Goal: Task Accomplishment & Management: Use online tool/utility

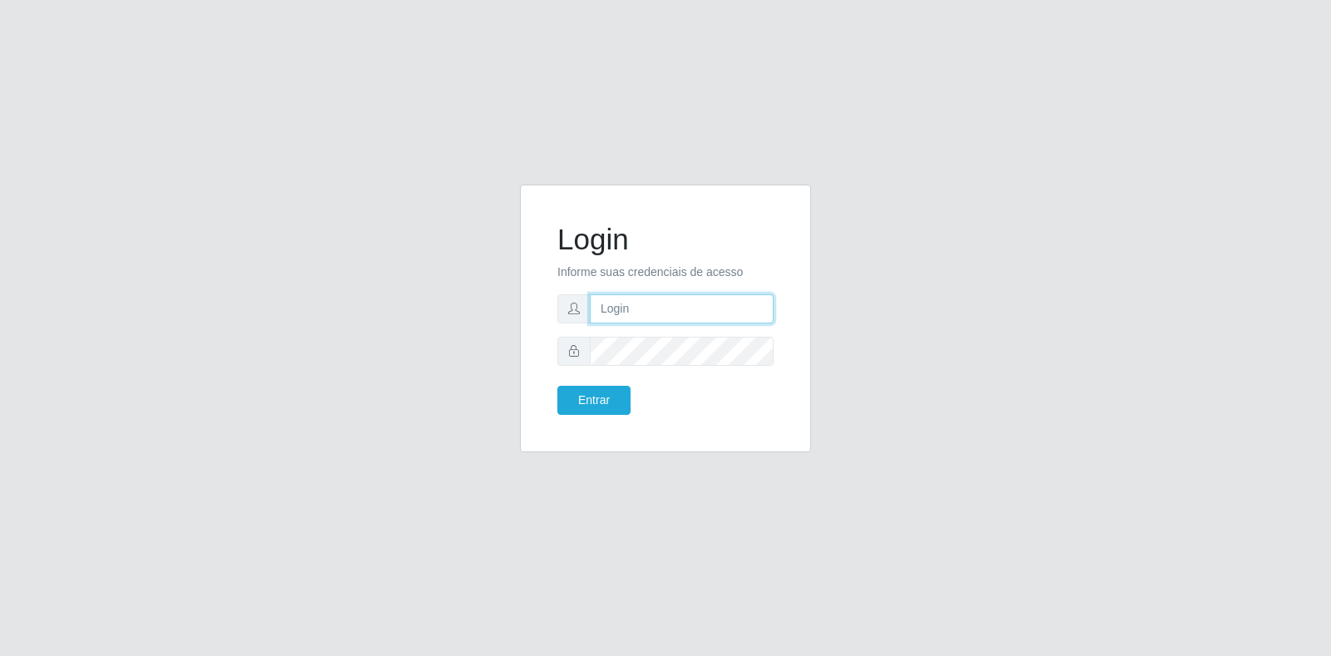
type input "[EMAIL_ADDRESS][DOMAIN_NAME]"
click at [679, 307] on input "[EMAIL_ADDRESS][DOMAIN_NAME]" at bounding box center [682, 308] width 184 height 29
click at [617, 397] on button "Entrar" at bounding box center [593, 400] width 73 height 29
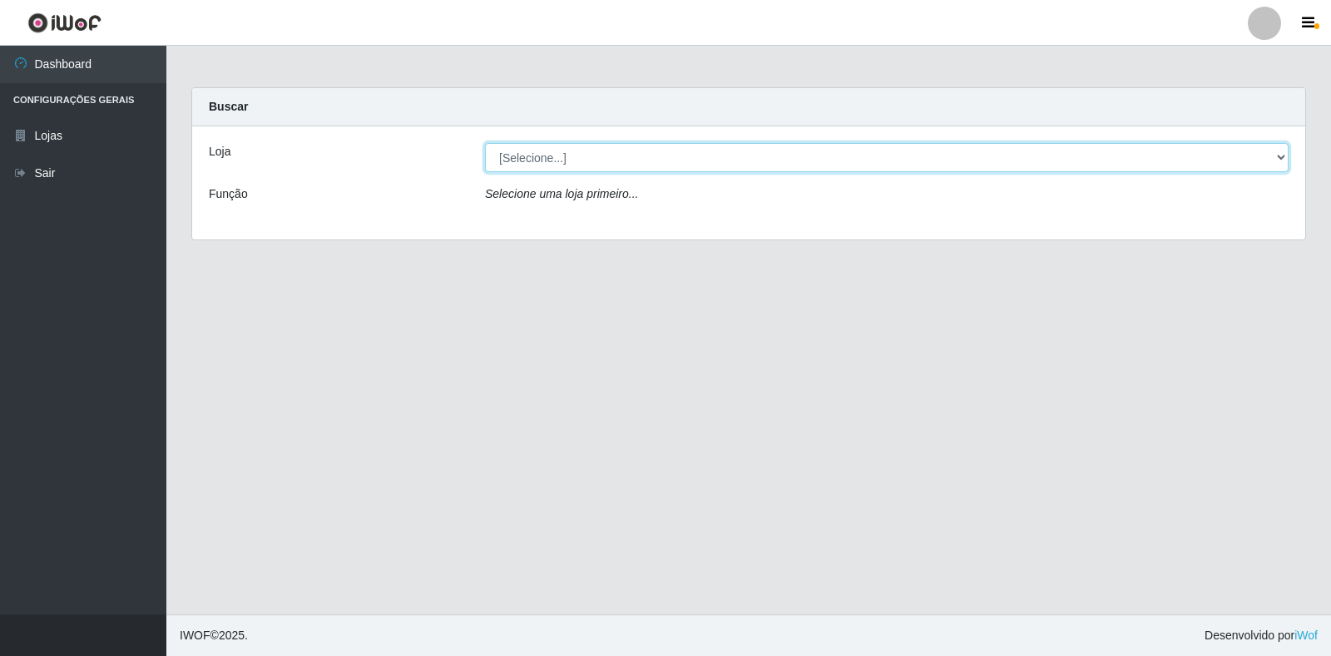
click at [677, 170] on select "[Selecione...] Atacado Vem - Loja 30 Laranjeiras Velha" at bounding box center [886, 157] width 803 height 29
select select "495"
click at [485, 143] on select "[Selecione...] Atacado Vem - Loja 30 Laranjeiras Velha" at bounding box center [886, 157] width 803 height 29
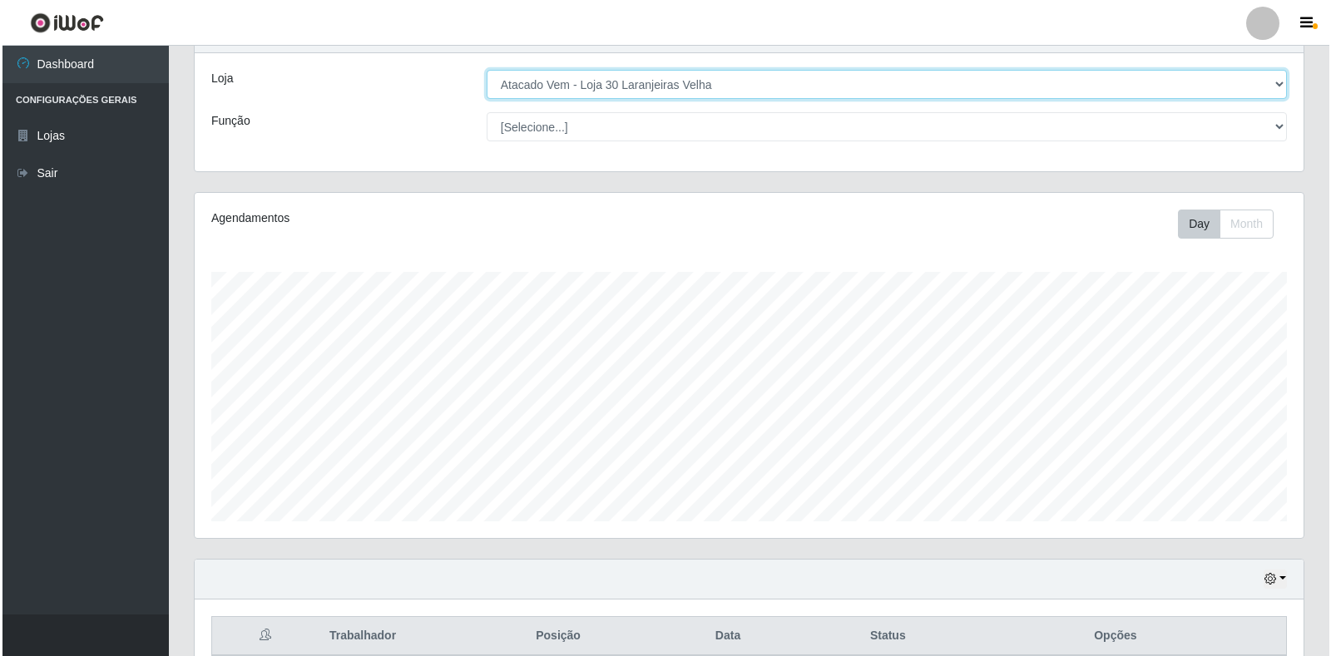
scroll to position [416, 0]
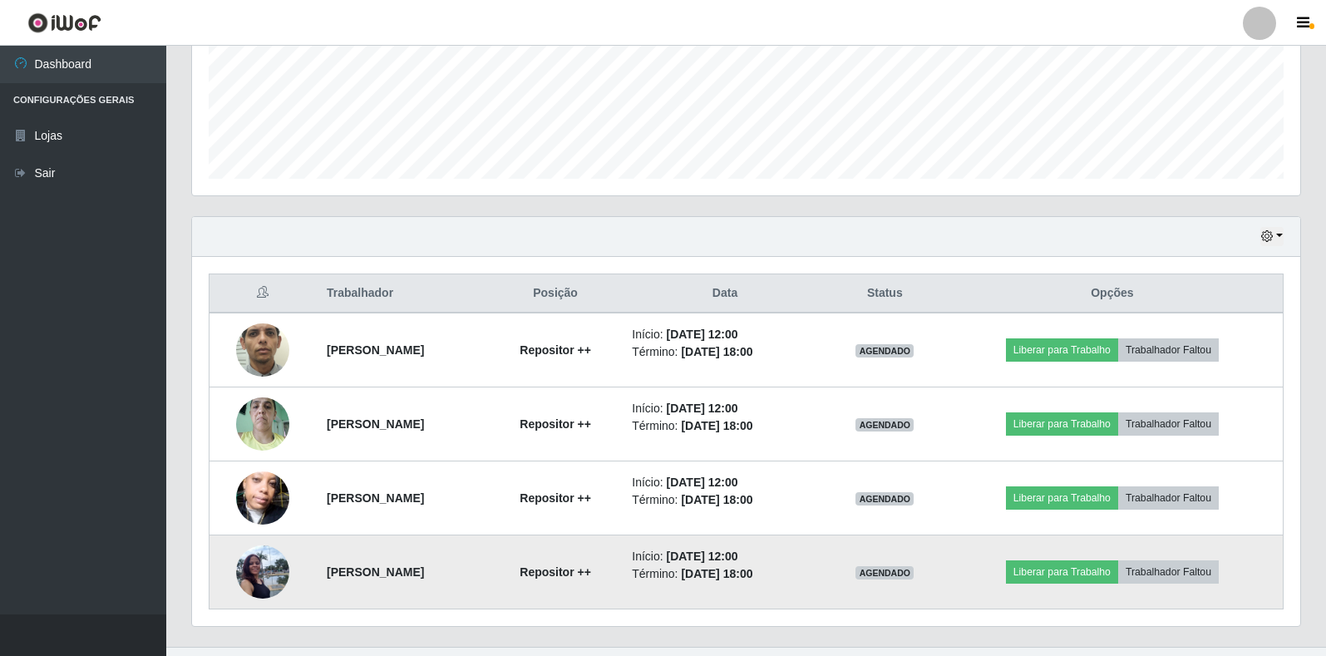
click at [1074, 559] on td "Liberar para Trabalho Trabalhador Faltou" at bounding box center [1113, 573] width 342 height 74
click at [1065, 574] on button "Liberar para Trabalho" at bounding box center [1062, 572] width 112 height 23
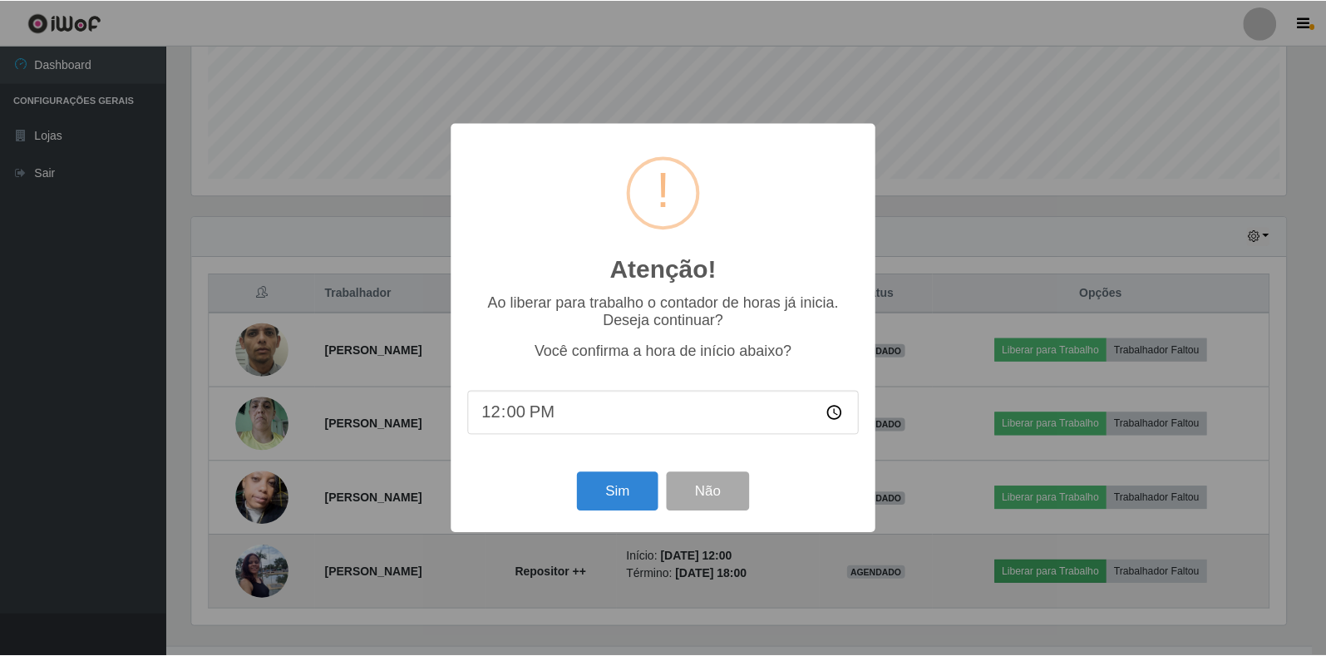
scroll to position [345, 1099]
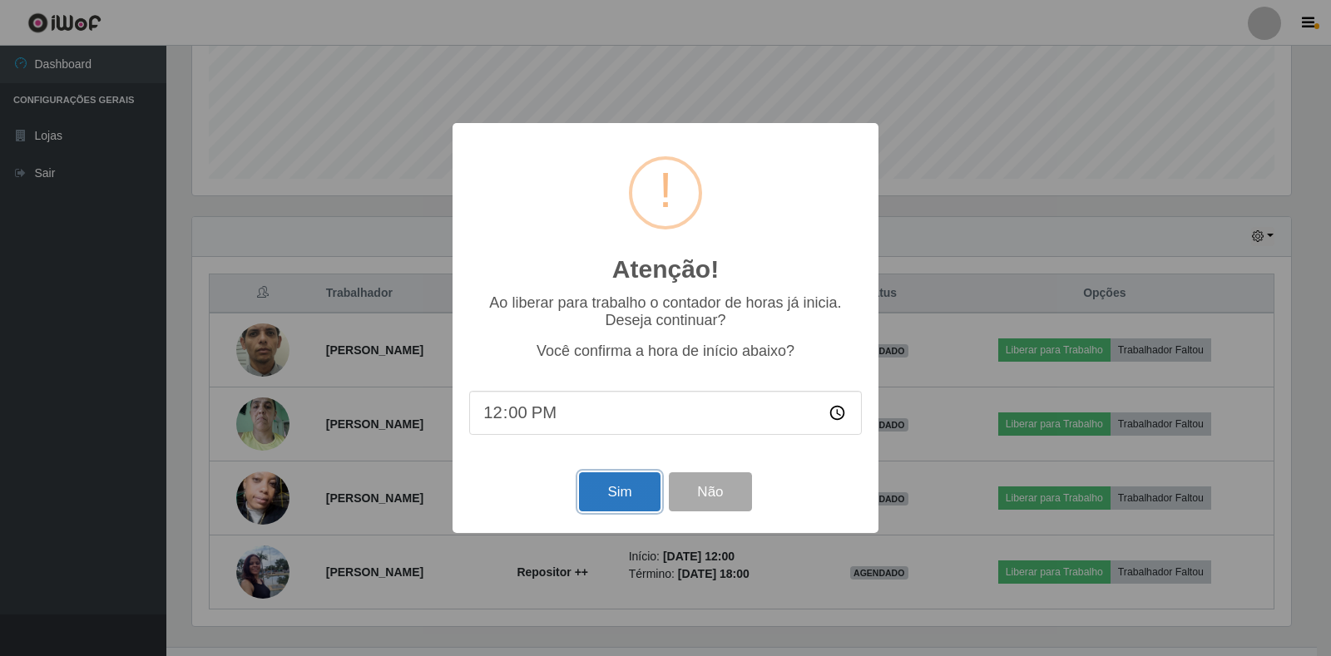
click at [592, 496] on button "Sim" at bounding box center [619, 491] width 81 height 39
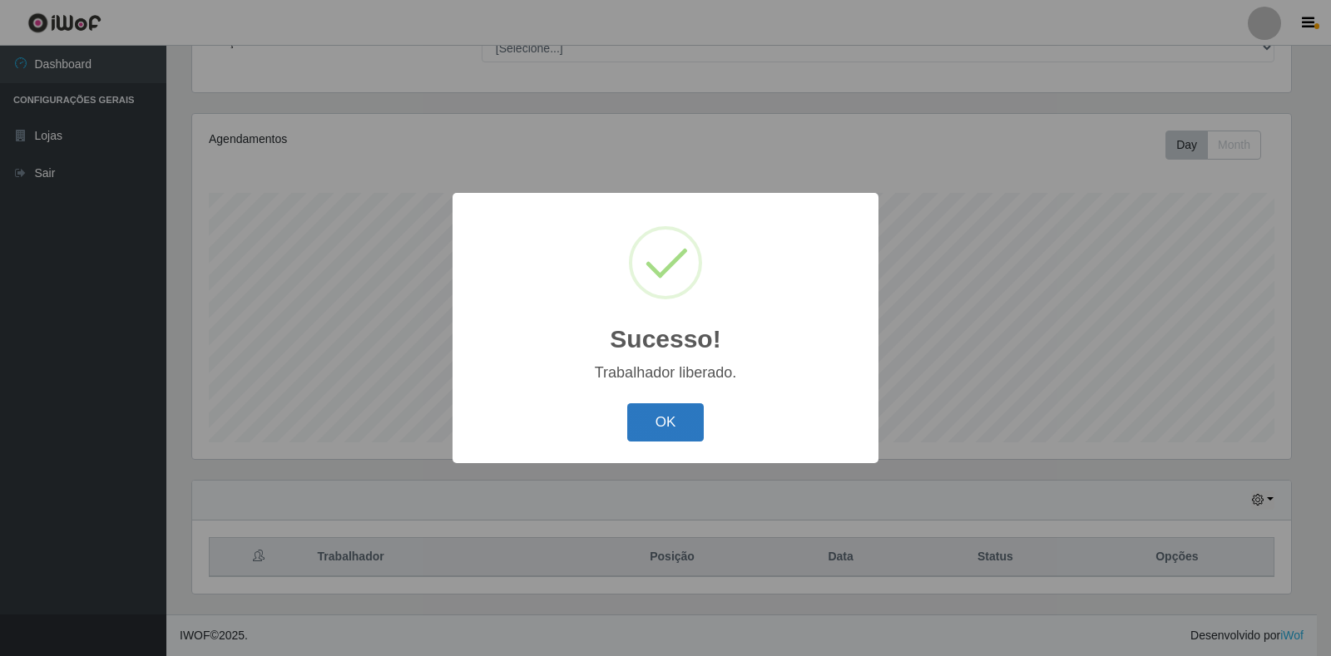
click at [684, 417] on button "OK" at bounding box center [665, 422] width 77 height 39
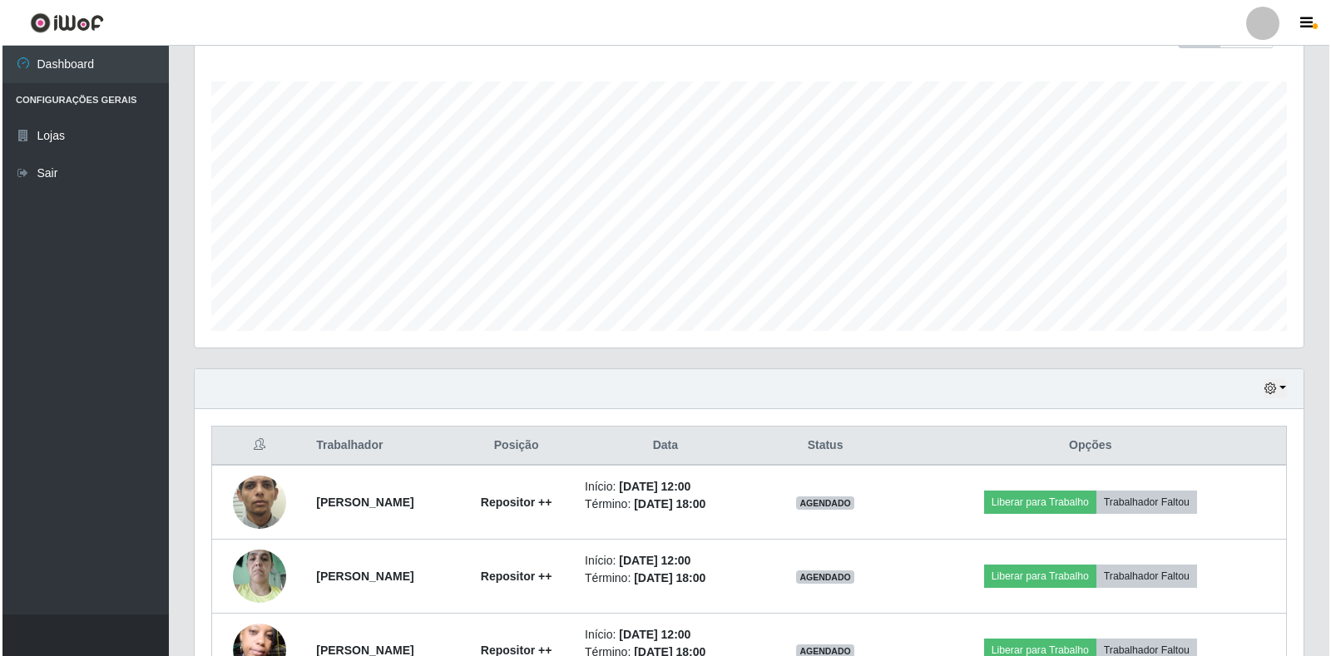
scroll to position [448, 0]
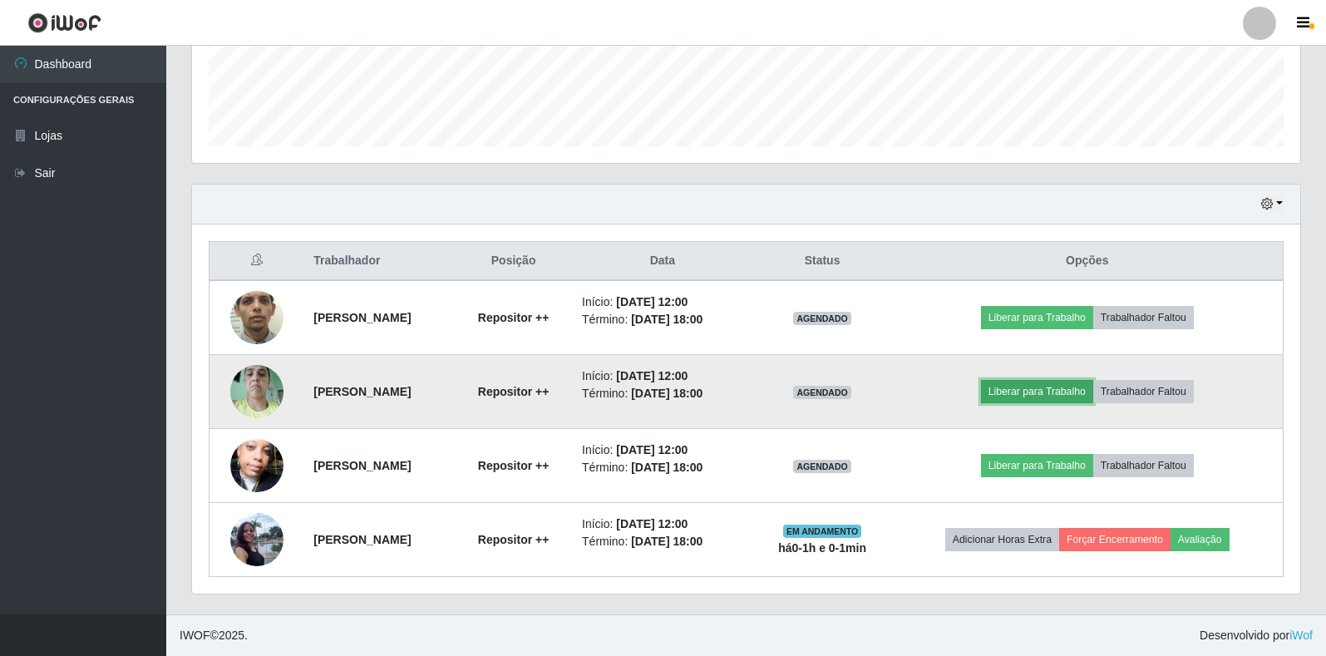
click at [1080, 395] on button "Liberar para Trabalho" at bounding box center [1037, 391] width 112 height 23
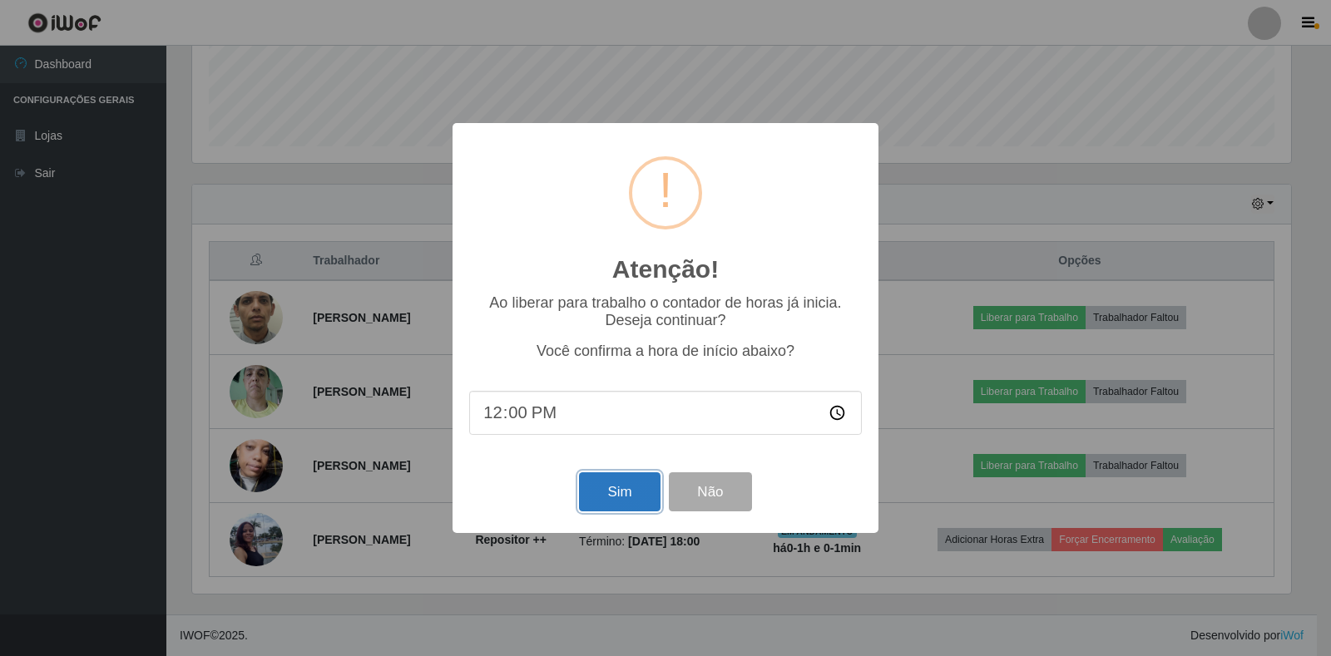
click at [622, 496] on button "Sim" at bounding box center [619, 491] width 81 height 39
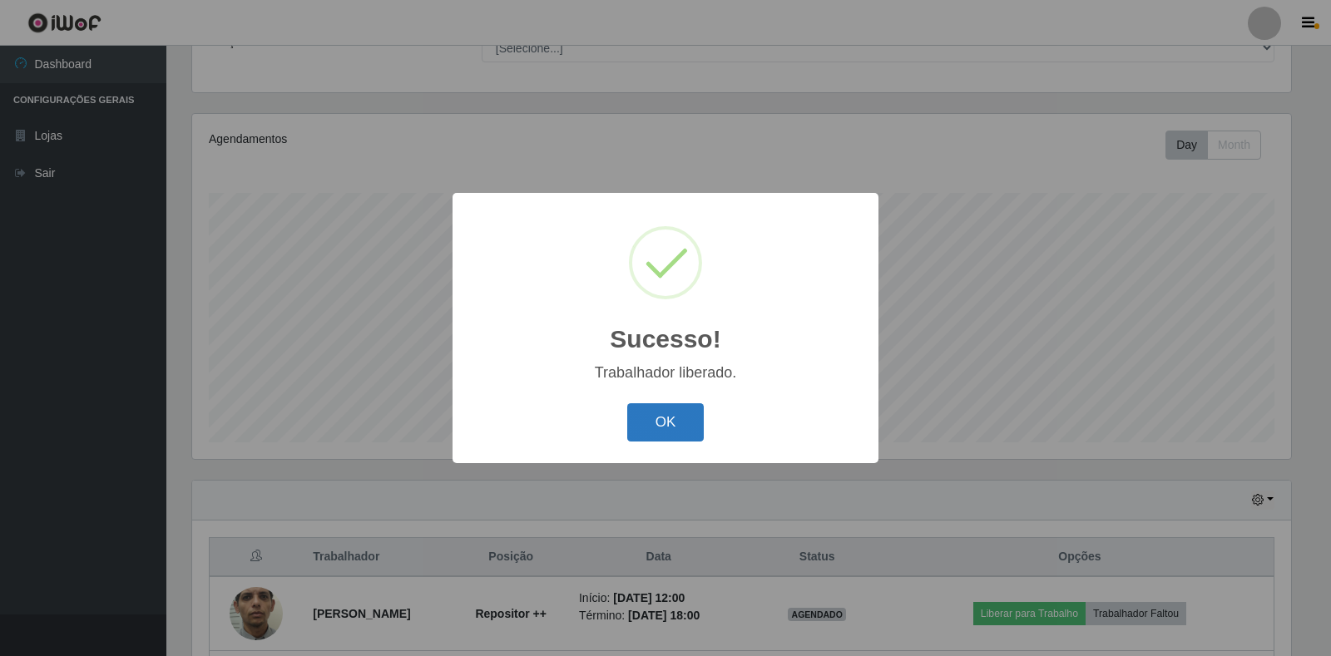
click at [673, 424] on button "OK" at bounding box center [665, 422] width 77 height 39
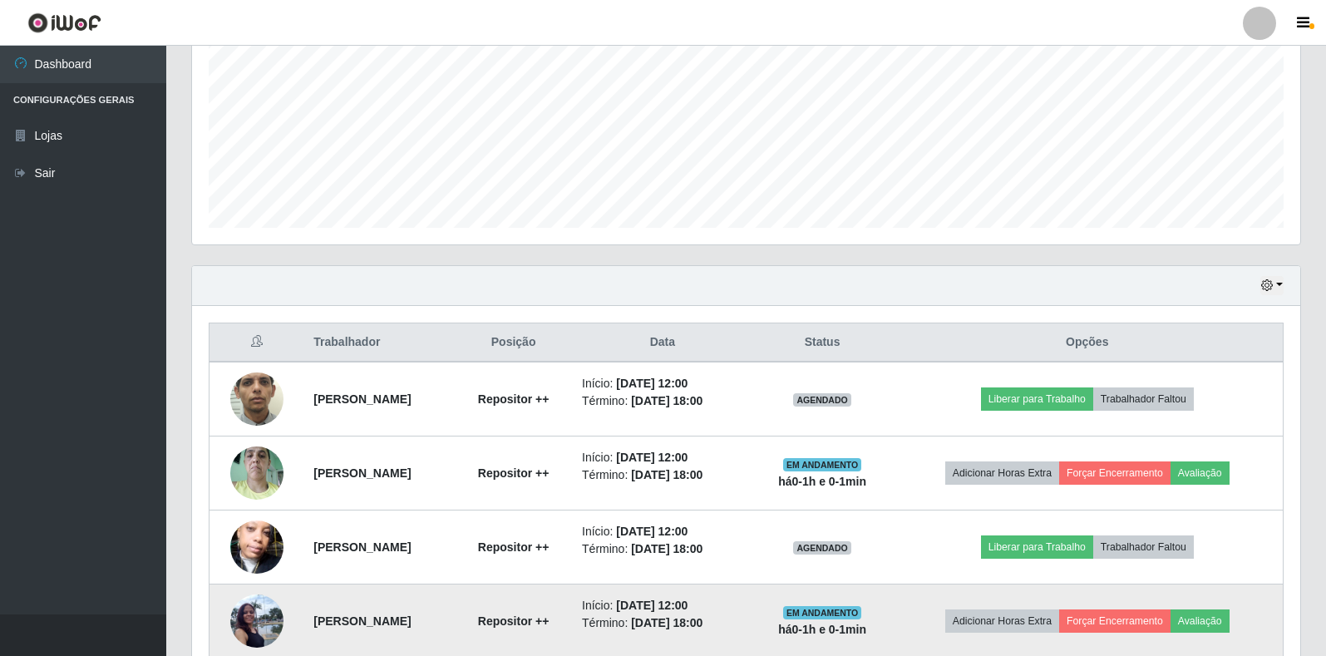
scroll to position [448, 0]
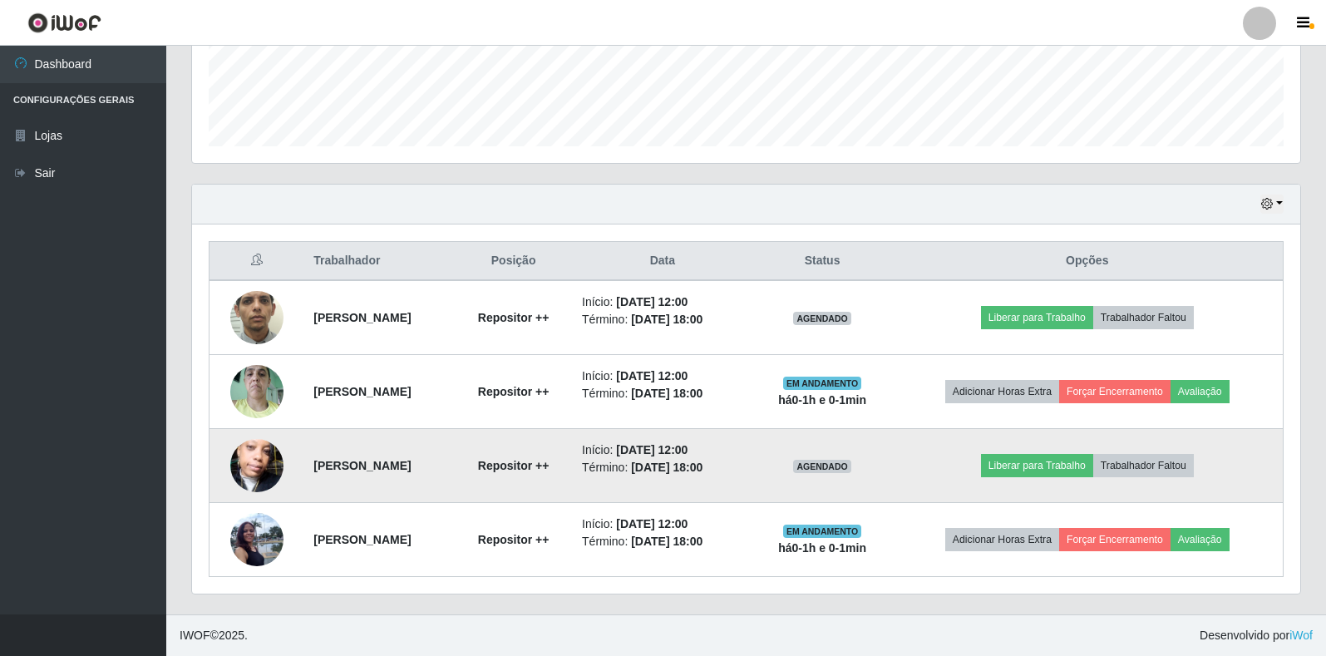
click at [1025, 449] on td "Liberar para Trabalho Trabalhador Faltou" at bounding box center [1088, 466] width 392 height 74
click at [1048, 466] on button "Liberar para Trabalho" at bounding box center [1037, 465] width 112 height 23
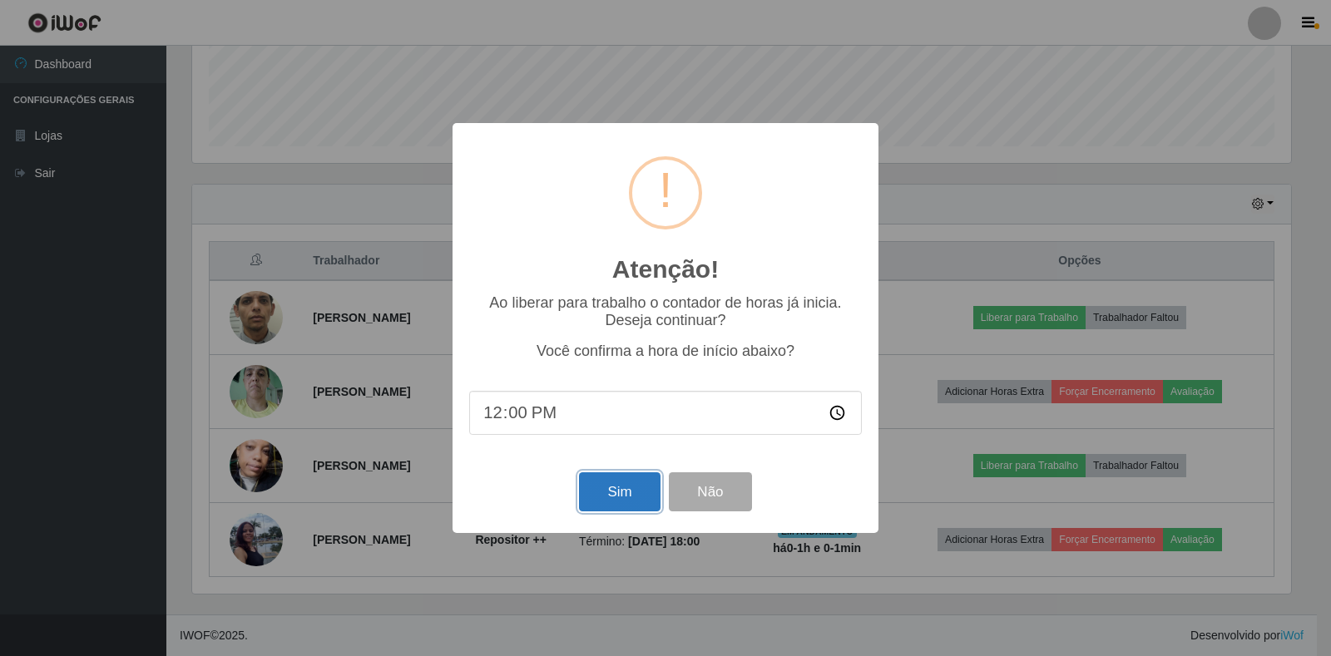
click at [612, 502] on button "Sim" at bounding box center [619, 491] width 81 height 39
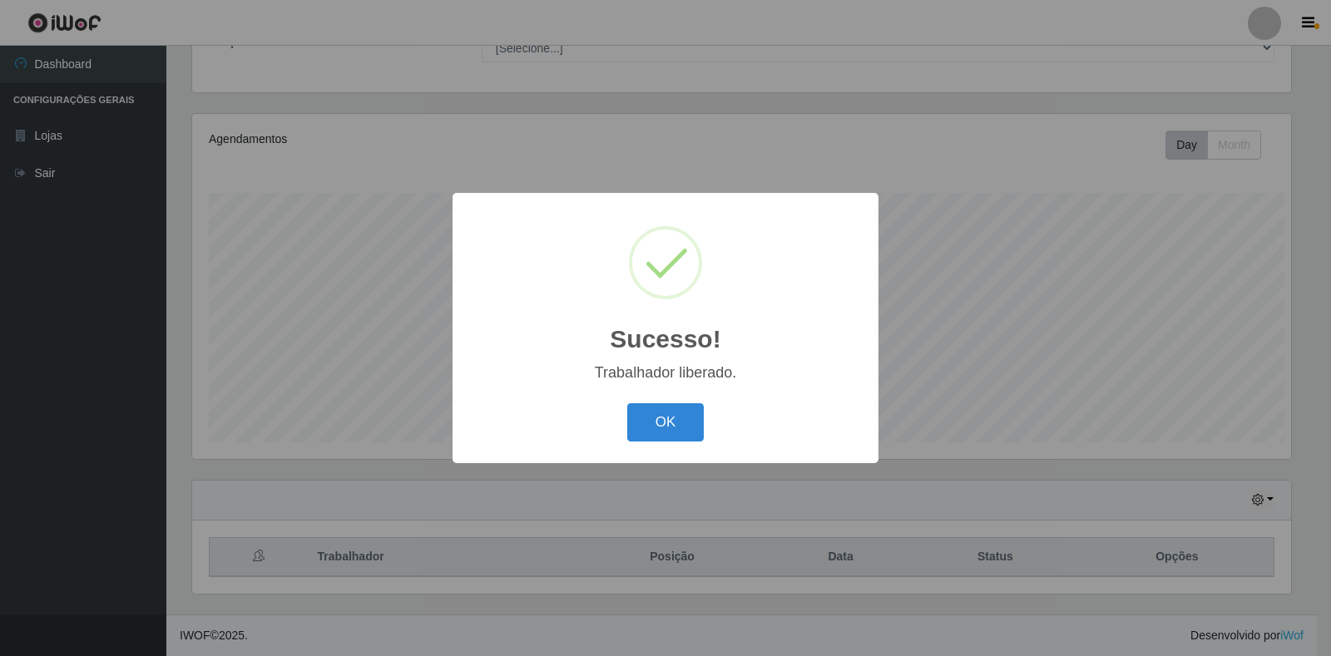
scroll to position [0, 0]
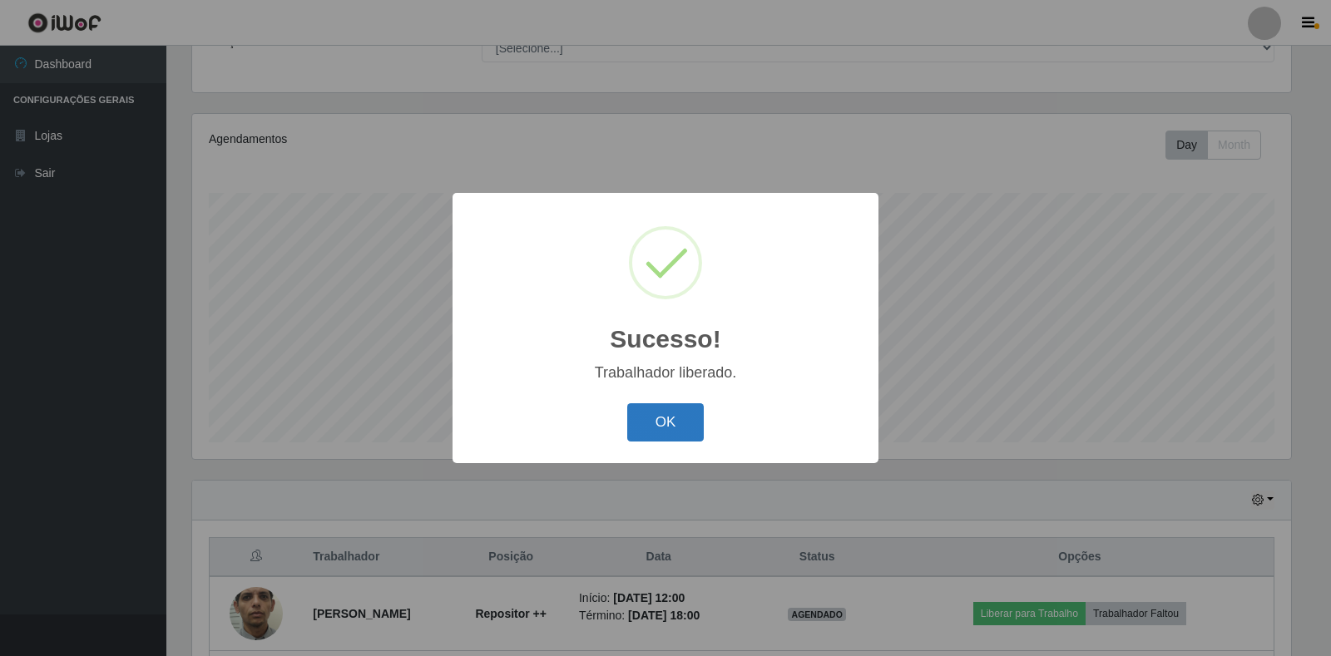
click at [664, 441] on button "OK" at bounding box center [665, 422] width 77 height 39
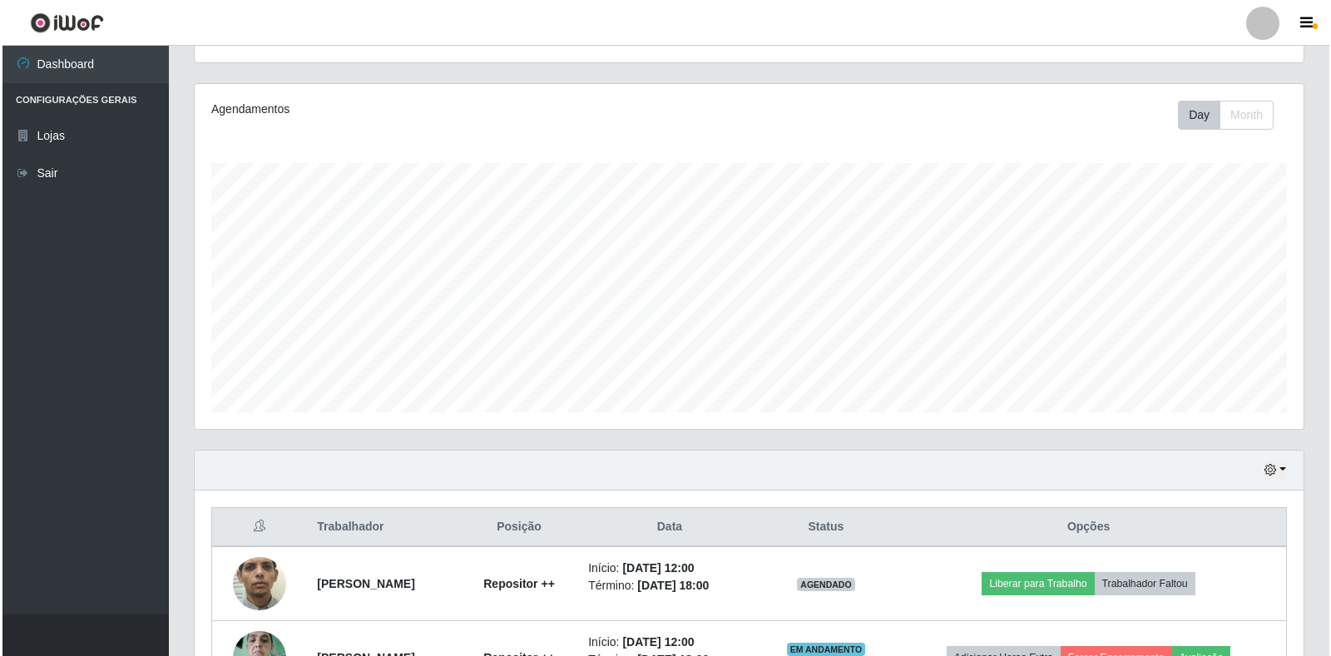
scroll to position [235, 0]
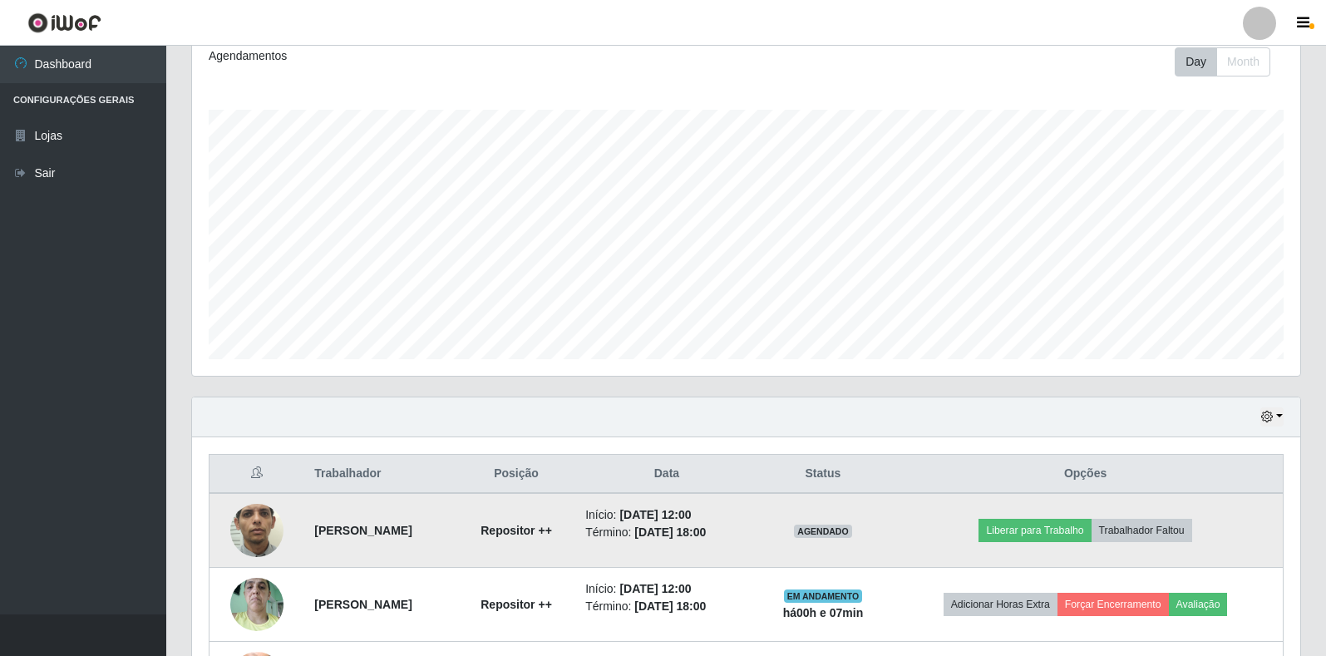
click at [264, 525] on img at bounding box center [256, 531] width 53 height 118
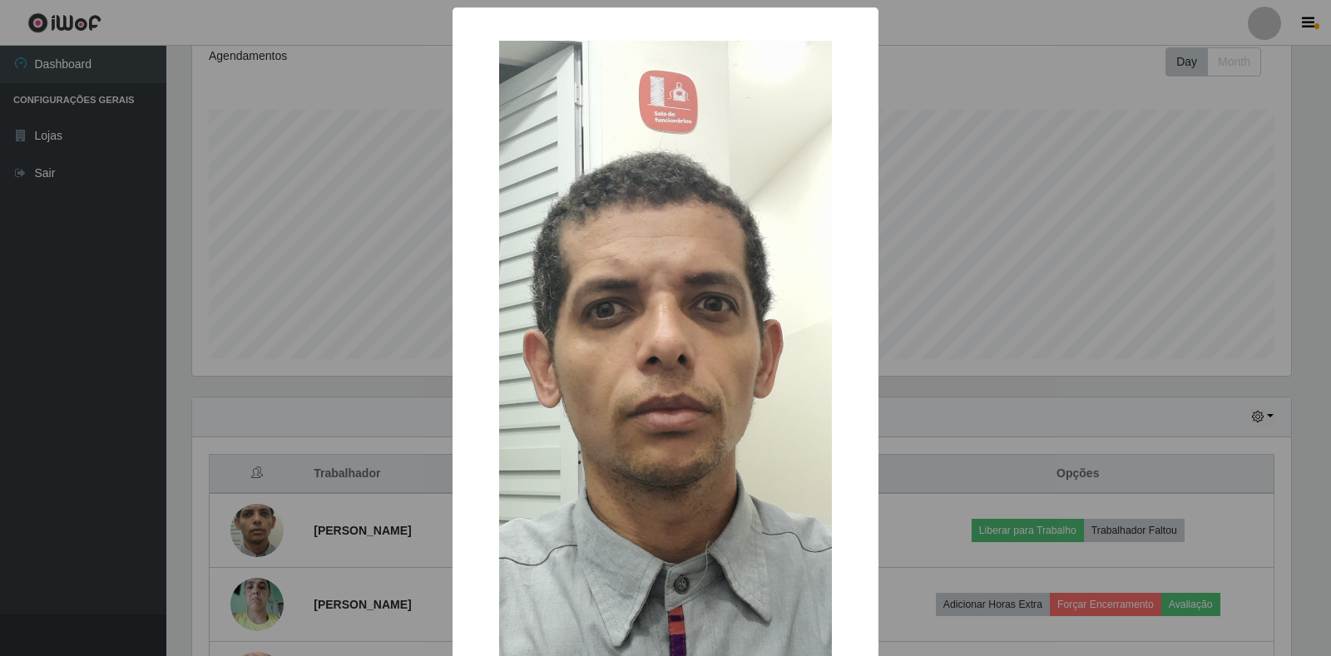
click at [312, 309] on div "× OK Cancel" at bounding box center [665, 328] width 1331 height 656
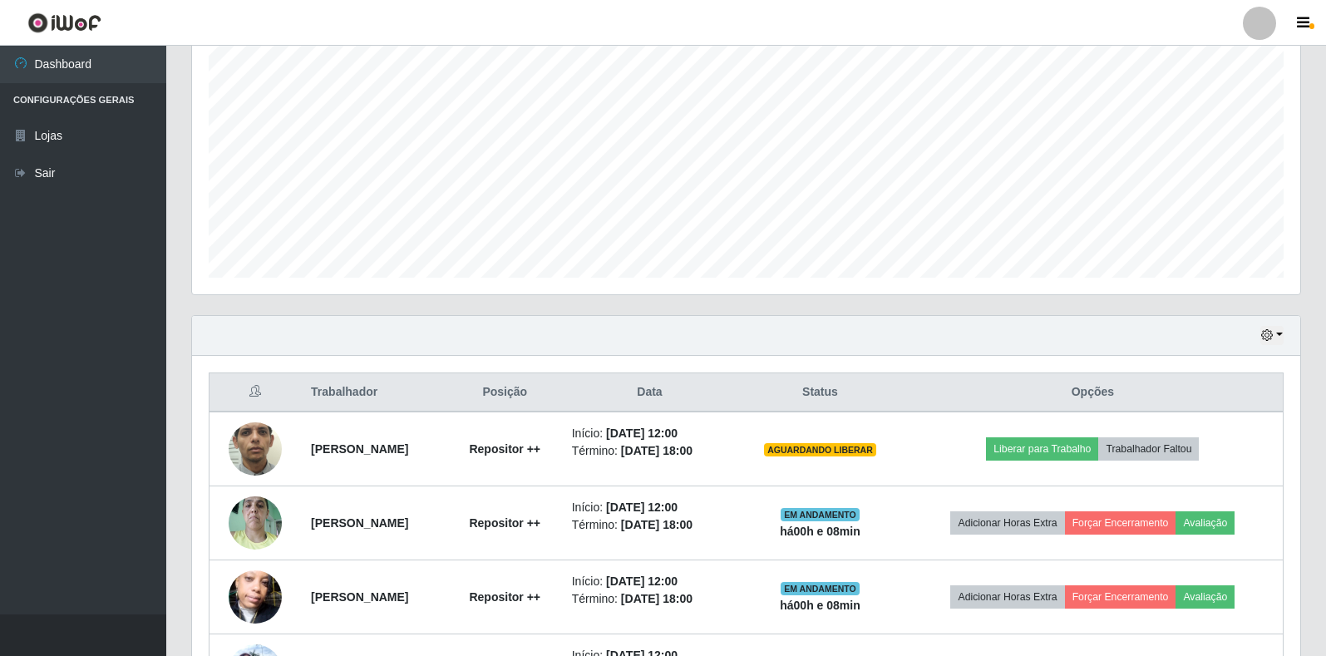
scroll to position [333, 0]
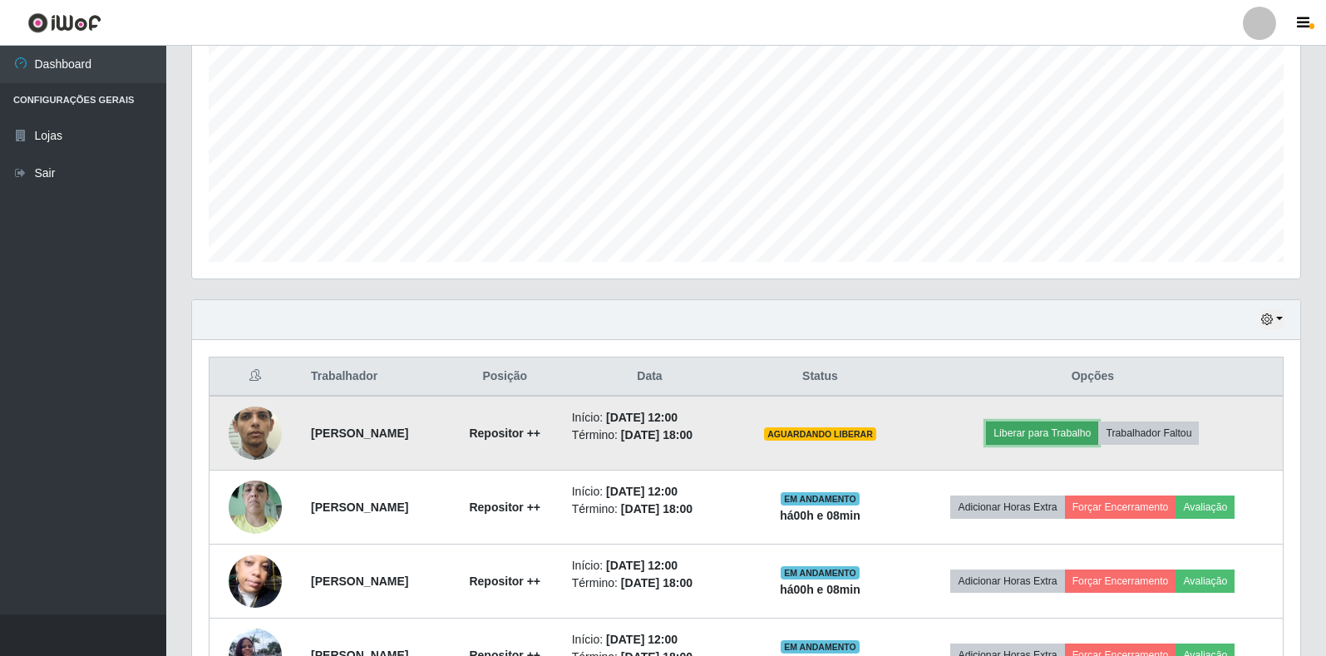
click at [1055, 431] on button "Liberar para Trabalho" at bounding box center [1042, 433] width 112 height 23
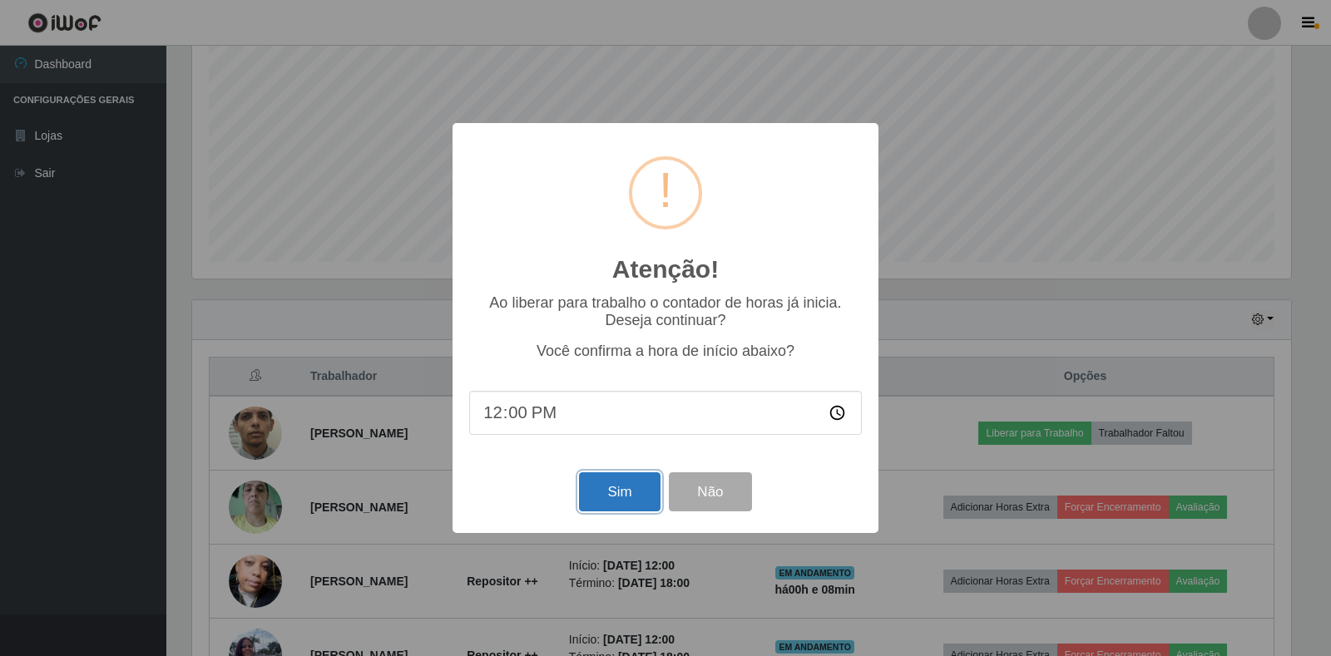
click at [610, 493] on button "Sim" at bounding box center [619, 491] width 81 height 39
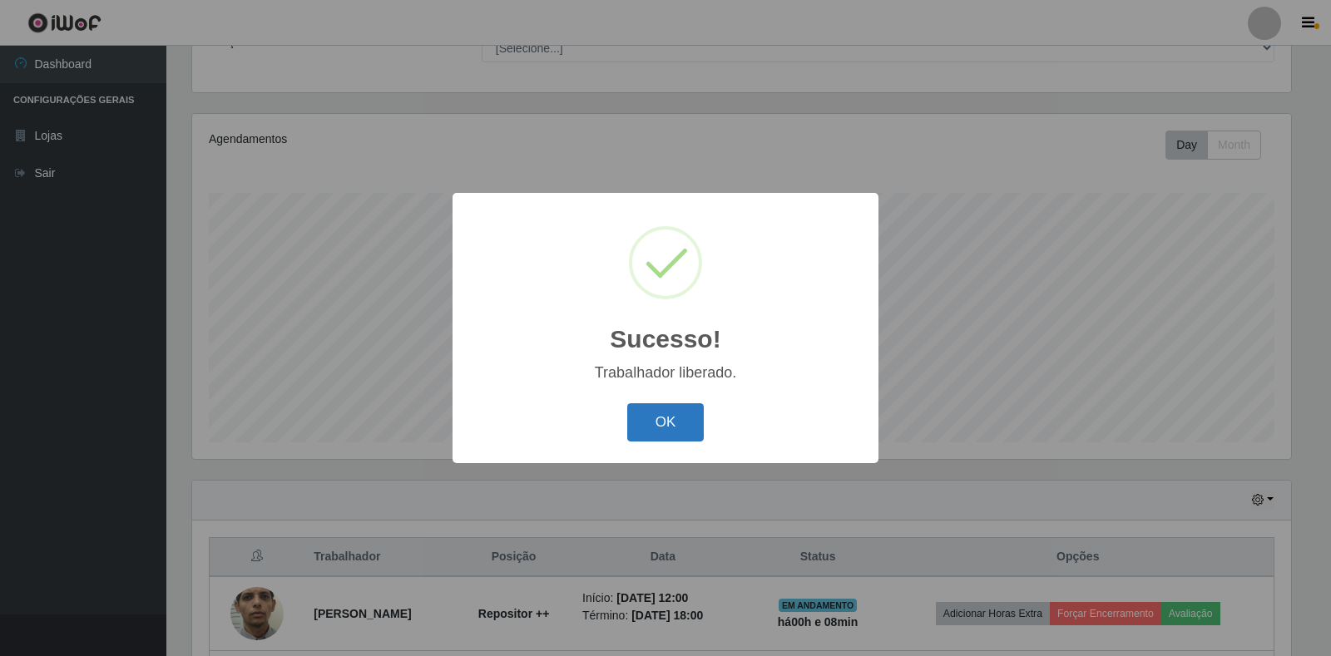
click at [655, 412] on button "OK" at bounding box center [665, 422] width 77 height 39
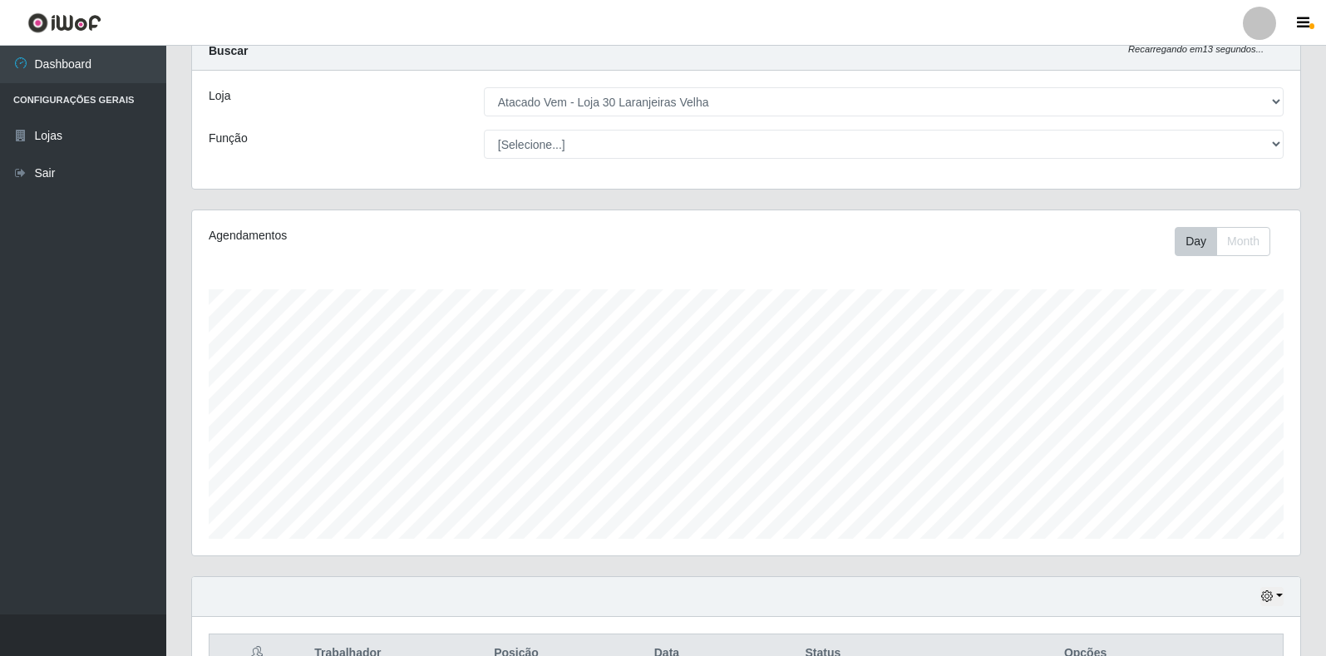
scroll to position [0, 0]
